Goal: Task Accomplishment & Management: Manage account settings

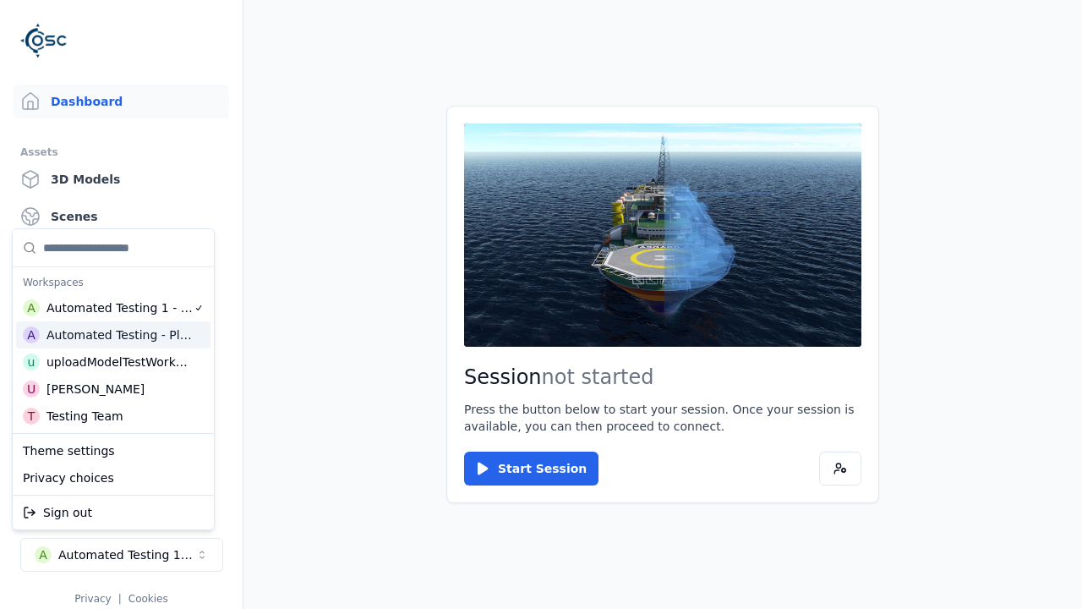
click at [541, 304] on html "Support Dashboard Assets 3D Models Scenes Datasets Recordings Support Documenta…" at bounding box center [541, 304] width 1082 height 609
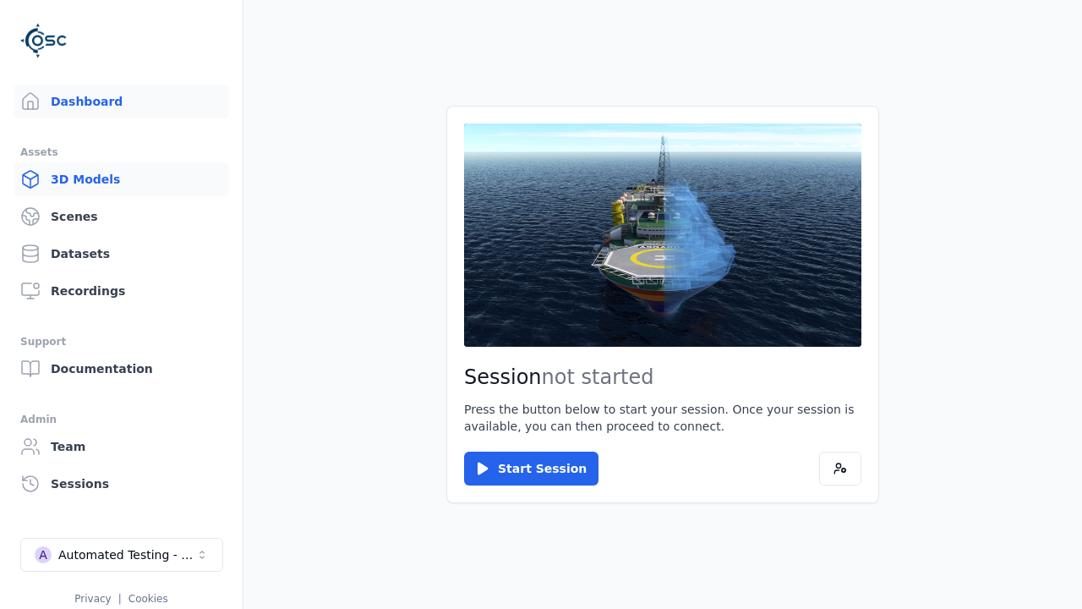
click at [121, 179] on link "3D Models" at bounding box center [122, 179] width 216 height 34
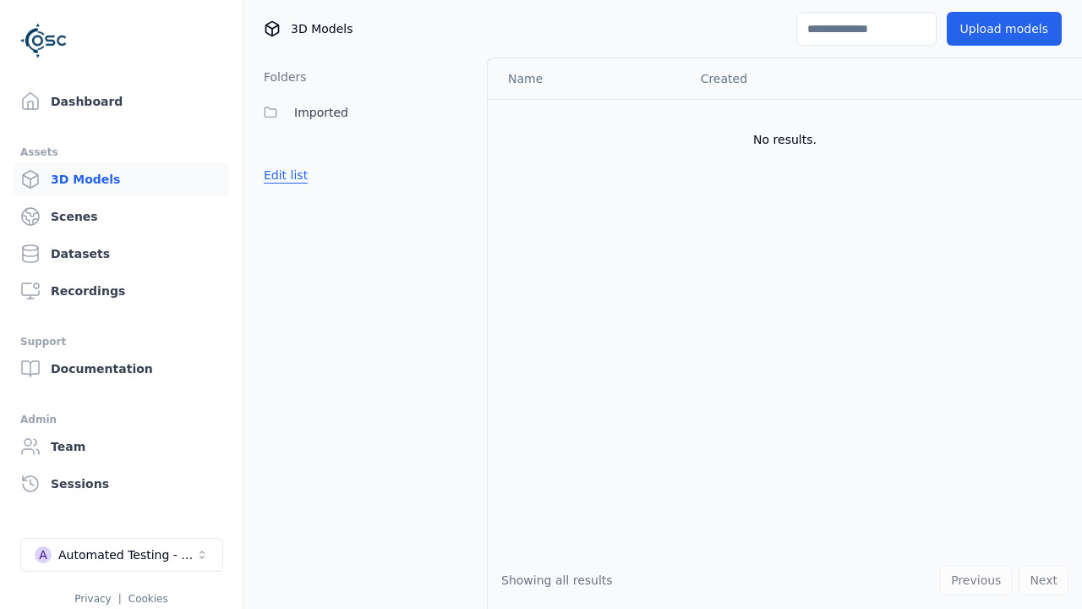
click at [282, 175] on button "Edit list" at bounding box center [286, 175] width 64 height 30
click at [298, 175] on link "Create folder" at bounding box center [303, 175] width 78 height 17
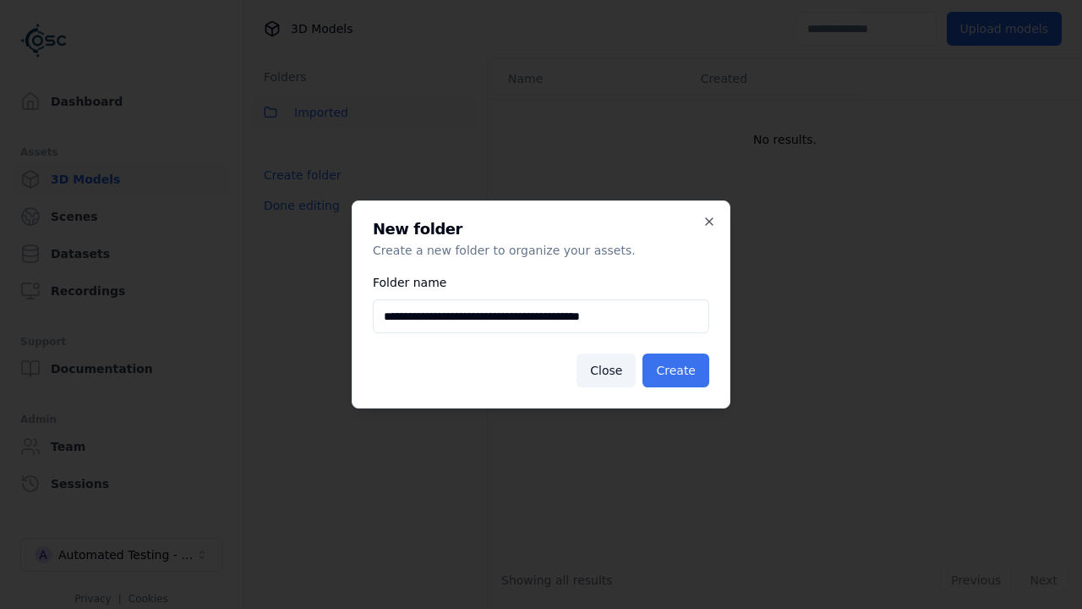
type input "**********"
click at [679, 370] on button "Create" at bounding box center [676, 370] width 67 height 34
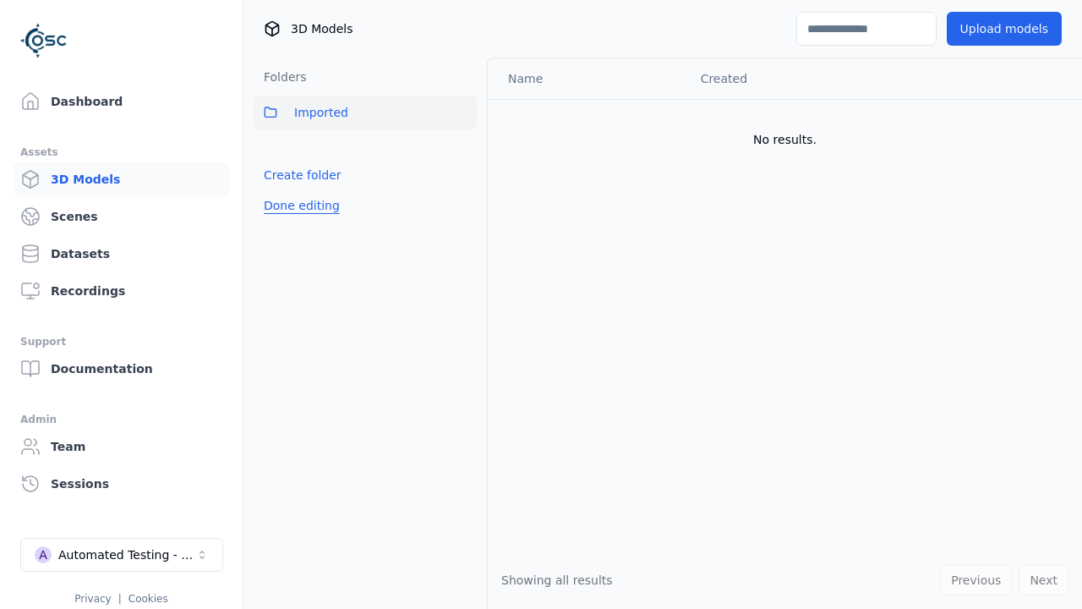
click at [298, 221] on button "Done editing" at bounding box center [302, 205] width 96 height 30
click at [282, 212] on button "Edit list" at bounding box center [286, 212] width 64 height 30
click at [463, 150] on html "Support Dashboard Assets 3D Models Scenes Datasets Recordings Support Documenta…" at bounding box center [541, 304] width 1082 height 609
click at [462, 211] on div "Rename" at bounding box center [469, 211] width 113 height 27
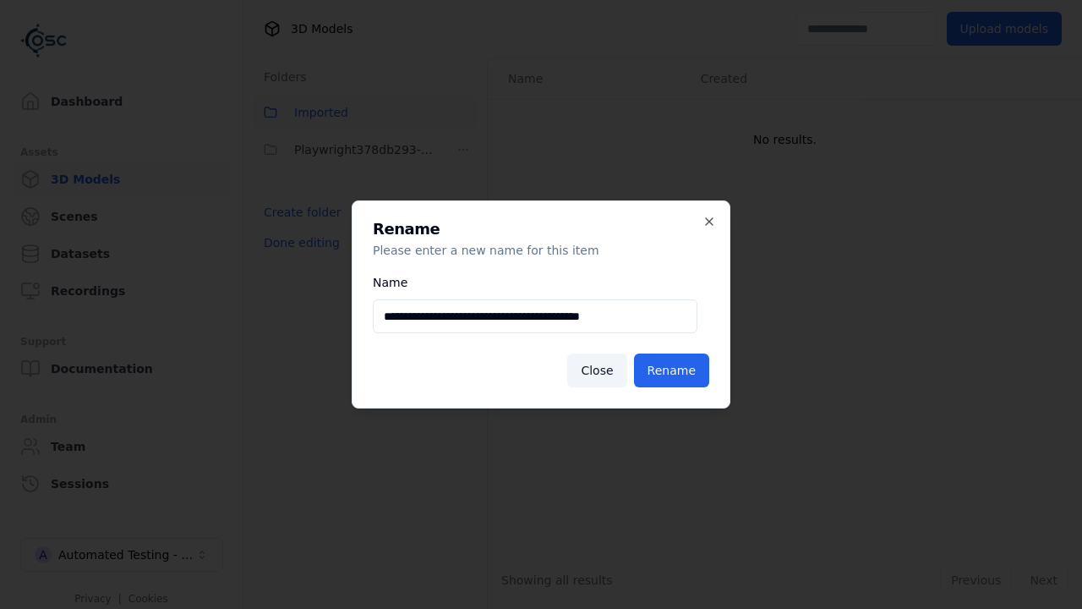
click at [534, 316] on input "**********" at bounding box center [535, 316] width 325 height 34
type input "**********"
click at [675, 370] on button "Rename" at bounding box center [671, 370] width 75 height 34
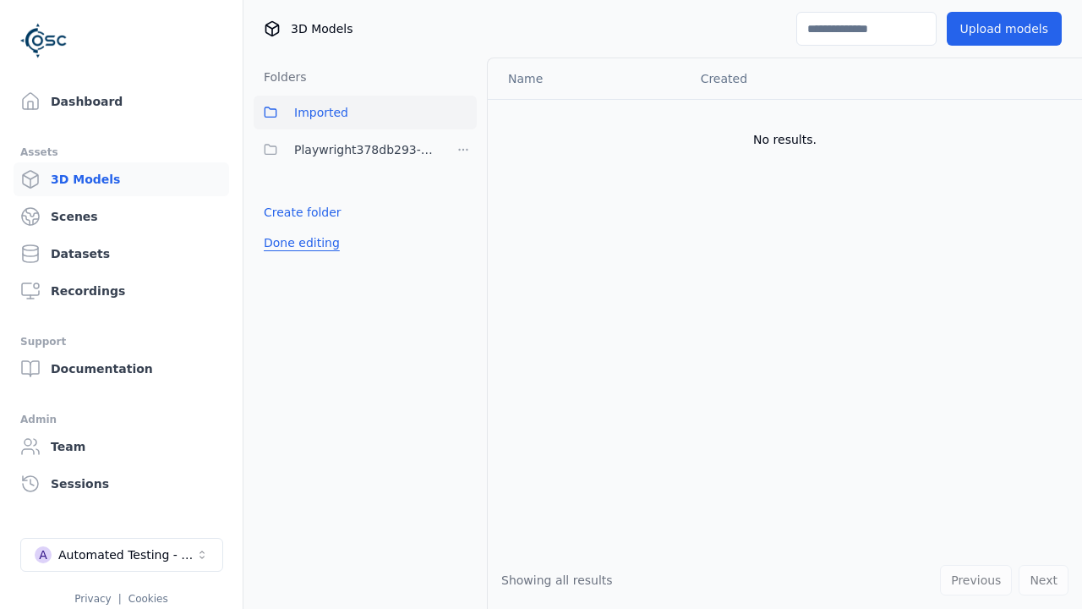
click at [298, 243] on button "Done editing" at bounding box center [302, 242] width 96 height 30
click at [282, 227] on button "Done editing" at bounding box center [302, 242] width 96 height 30
click at [463, 150] on html "Support Dashboard Assets 3D Models Scenes Datasets Recordings Support Documenta…" at bounding box center [541, 304] width 1082 height 609
click at [462, 238] on div "Delete" at bounding box center [469, 238] width 113 height 27
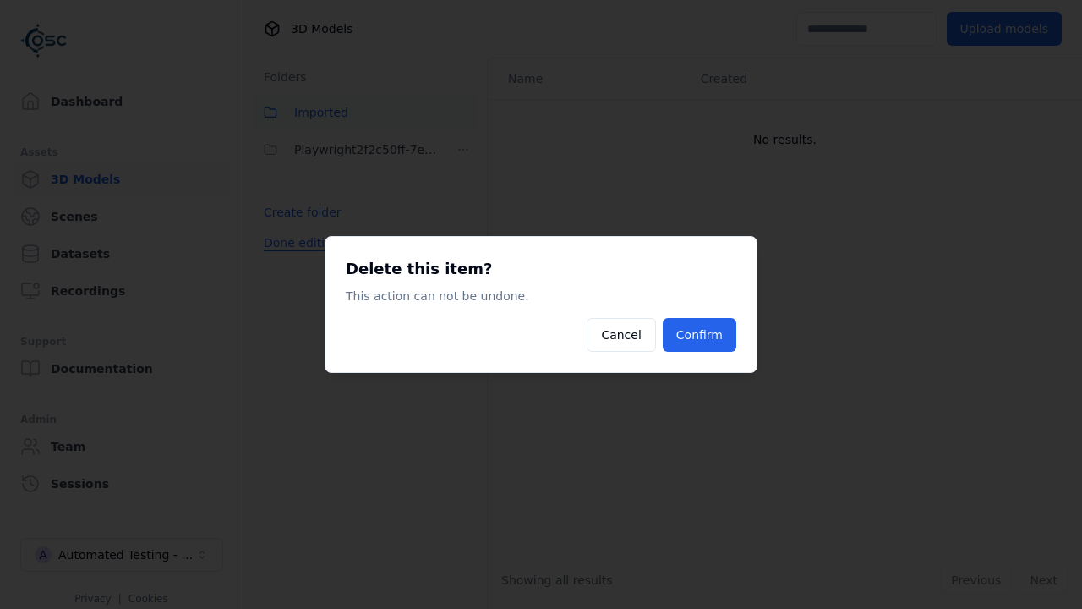
click at [702, 335] on button "Confirm" at bounding box center [700, 335] width 74 height 34
click at [298, 243] on button "Done editing" at bounding box center [302, 242] width 96 height 30
